Goal: Task Accomplishment & Management: Complete application form

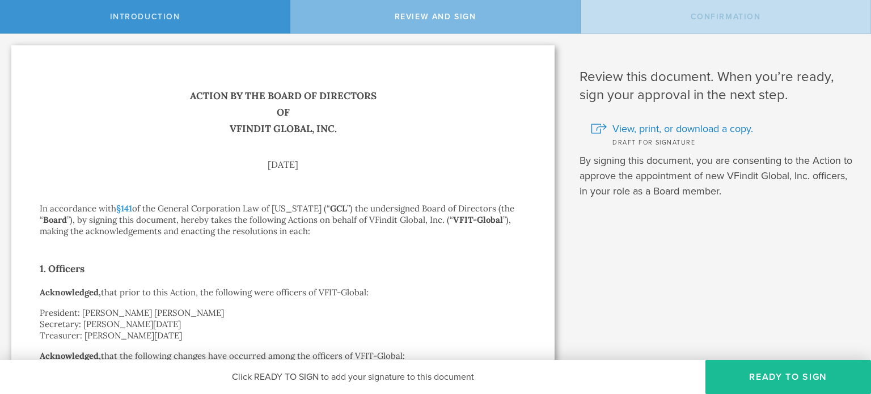
scroll to position [397, 0]
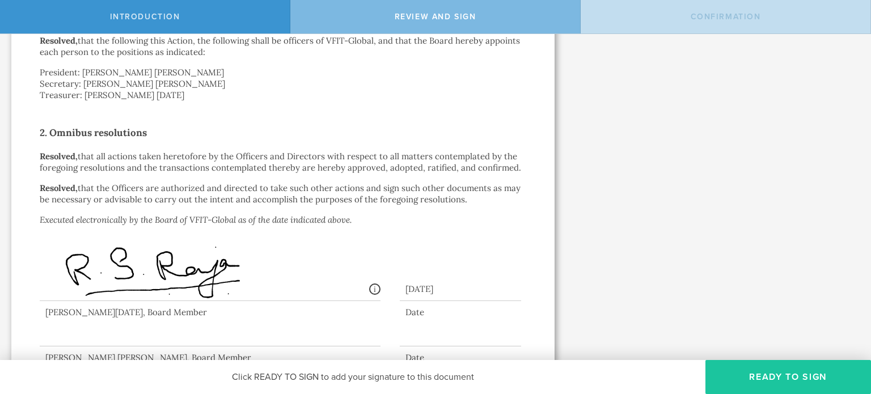
click at [804, 380] on button "Ready to Sign" at bounding box center [789, 377] width 166 height 34
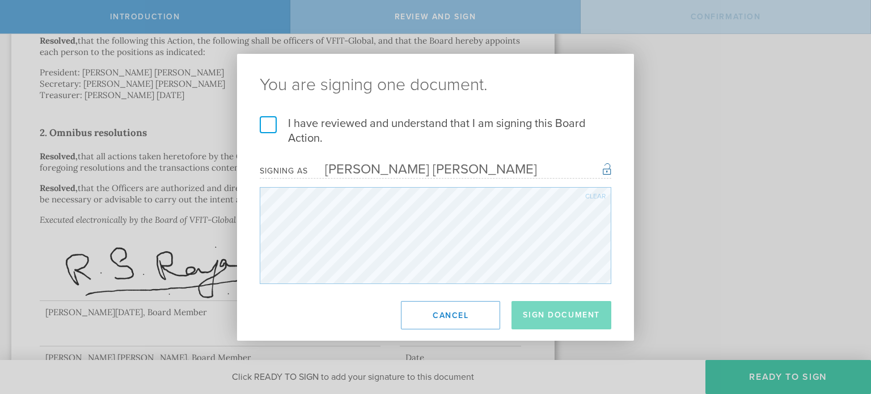
click at [270, 129] on label "I have reviewed and understand that I am signing this Board Action." at bounding box center [436, 130] width 352 height 29
click at [0, 0] on input "I have reviewed and understand that I am signing this Board Action." at bounding box center [0, 0] width 0 height 0
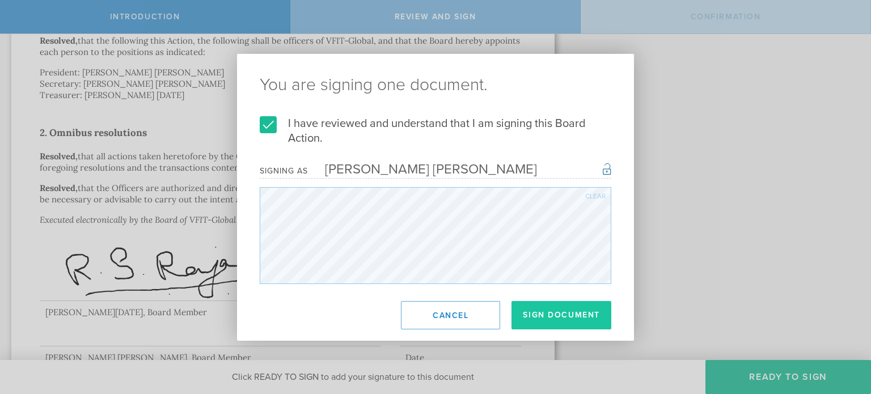
click at [582, 316] on button "Sign Document" at bounding box center [562, 315] width 100 height 28
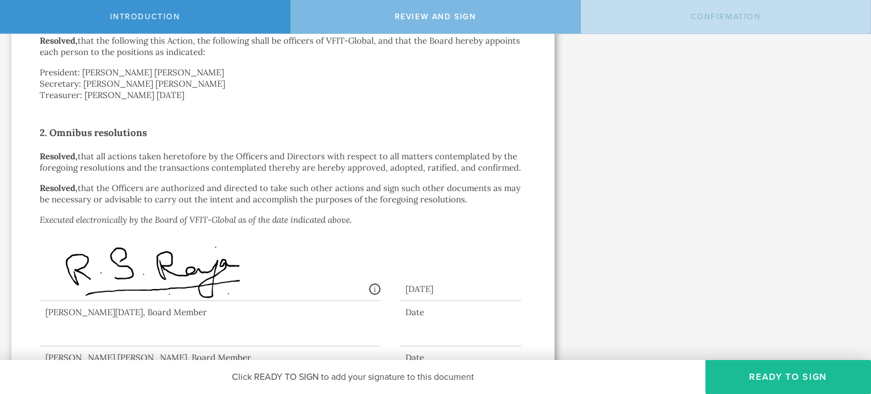
scroll to position [0, 0]
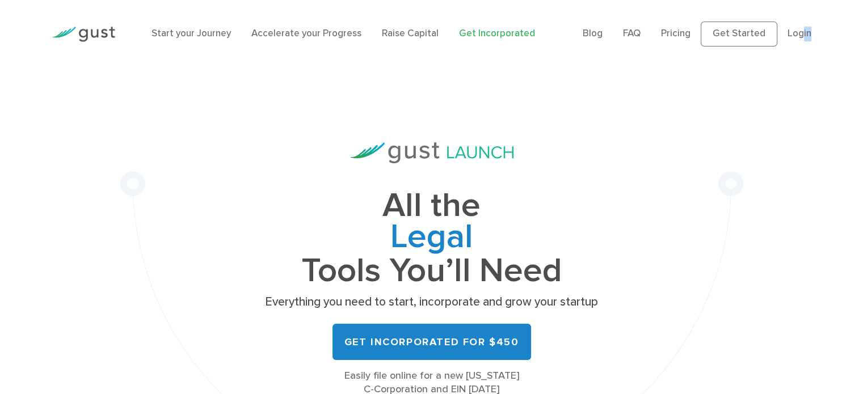
click at [802, 41] on ul "Blog FAQ Pricing Get Started Login Login" at bounding box center [696, 34] width 229 height 25
click at [797, 34] on link "Login" at bounding box center [799, 33] width 24 height 11
